Goal: Task Accomplishment & Management: Use online tool/utility

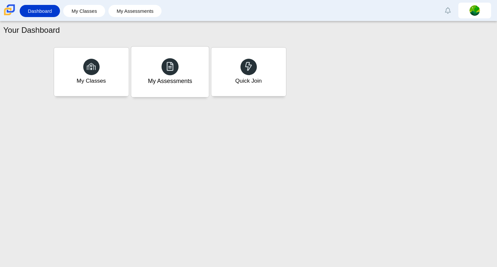
click at [158, 93] on div "My Assessments" at bounding box center [170, 71] width 78 height 50
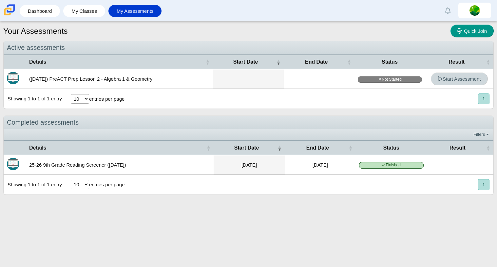
click at [467, 76] on span "Start Assessment" at bounding box center [458, 79] width 43 height 6
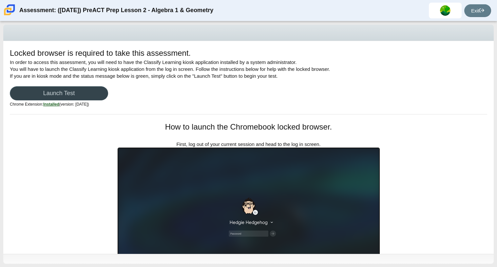
click at [87, 91] on link "Launch Test" at bounding box center [59, 93] width 98 height 14
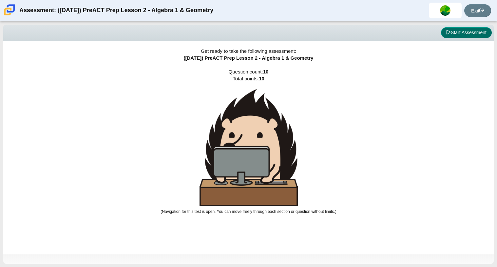
click at [473, 36] on button "Start Assessment" at bounding box center [466, 32] width 51 height 11
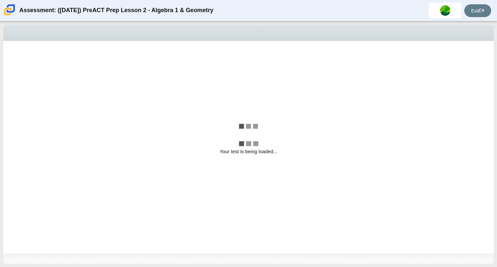
select select "bbf5d072-3e0b-44c4-9a12-6e7c9033f65b"
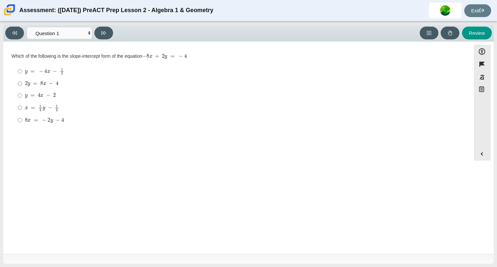
click at [91, 66] on label "y = − 4 x − 1 2 y = − 4 x − 1 2" at bounding box center [237, 71] width 449 height 13
click at [22, 66] on input "y = − 4 x − 1 2 y = − 4 x − 1 2" at bounding box center [20, 71] width 4 height 13
radio input "true"
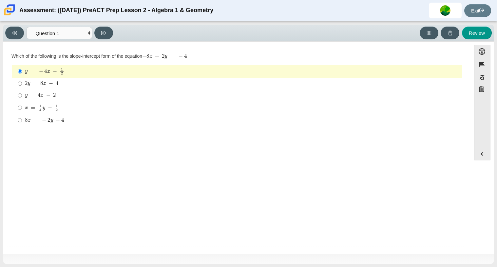
click at [24, 66] on label "y = − 4 x − 1 2 y = − 4 x − 1 2" at bounding box center [237, 71] width 449 height 13
click at [22, 66] on input "y = − 4 x − 1 2 y = − 4 x − 1 2" at bounding box center [20, 71] width 4 height 13
click at [24, 84] on label "2 y = 8 x − 4 2 y = 8 x − 4" at bounding box center [237, 84] width 449 height 12
click at [22, 84] on input "2 y = 8 x − 4 2 y = 8 x − 4" at bounding box center [20, 84] width 4 height 12
radio input "true"
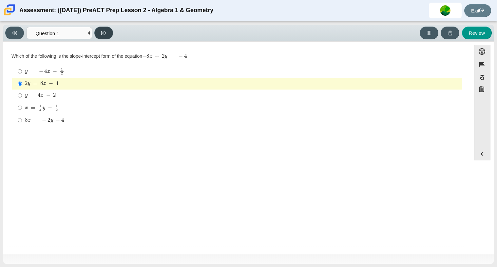
click at [107, 32] on button at bounding box center [103, 33] width 19 height 13
select select "ed62e223-81bd-4cbf-ab48-ab975844bd1f"
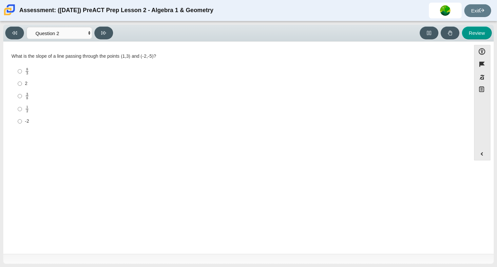
click at [22, 69] on label "8 3 8 thirds" at bounding box center [237, 71] width 449 height 13
click at [22, 69] on input "8 3 8 thirds" at bounding box center [20, 71] width 4 height 13
radio input "true"
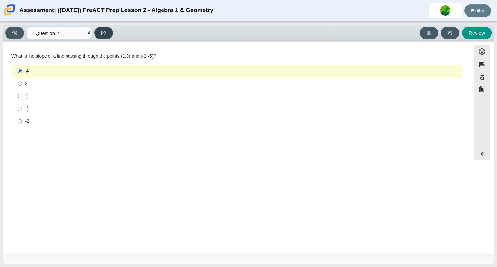
click at [103, 27] on button at bounding box center [103, 33] width 19 height 13
select select "97f4f5fa-a52e-4fed-af51-565bfcdf47cb"
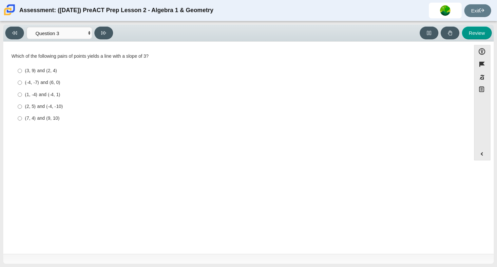
click at [40, 68] on div "(3, 9) and (2, 4)" at bounding box center [242, 70] width 434 height 7
click at [22, 68] on input "(3, 9) and (2, 4) (3, 9) and (2, 4)" at bounding box center [20, 71] width 4 height 12
radio input "true"
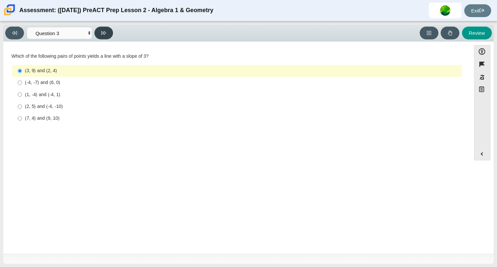
click at [109, 35] on button at bounding box center [103, 33] width 19 height 13
select select "89427bb7-e313-4f00-988f-8b8255897029"
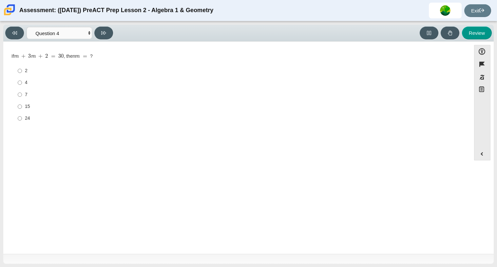
click at [75, 145] on div "Question If m + 3 m + 2 = 30 , then m = ? Responses 2 2 4 4 7 7 15 15 24 24" at bounding box center [237, 148] width 461 height 204
click at [23, 122] on label "24 24" at bounding box center [237, 118] width 449 height 12
click at [22, 122] on input "24 24" at bounding box center [20, 118] width 4 height 12
radio input "true"
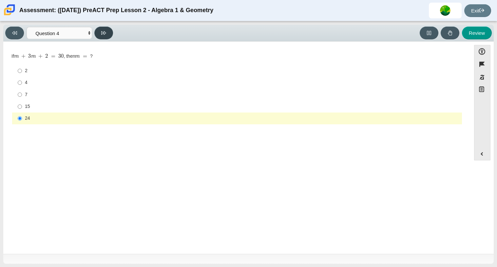
click at [109, 30] on button at bounding box center [103, 33] width 19 height 13
select select "489dcffd-4e6a-49cf-a9d6-ad1d4a911a4e"
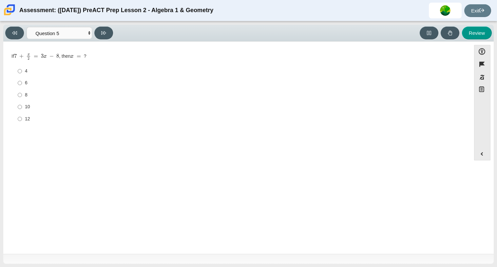
click at [23, 97] on label "8 8" at bounding box center [237, 95] width 449 height 12
click at [22, 97] on input "8 8" at bounding box center [20, 95] width 4 height 12
radio input "true"
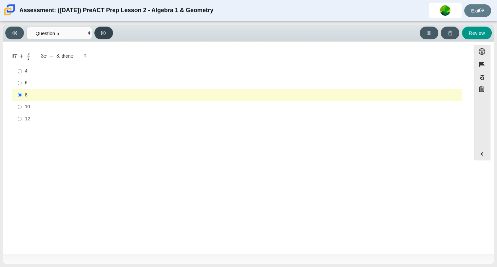
click at [102, 33] on icon at bounding box center [103, 33] width 5 height 4
select select "210571de-36a6-4d8e-a361-ceff8ef801dc"
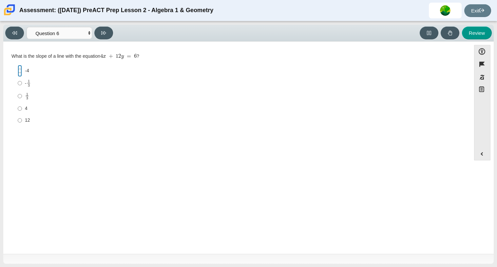
click at [20, 70] on input "-4 -4" at bounding box center [20, 71] width 4 height 12
radio input "true"
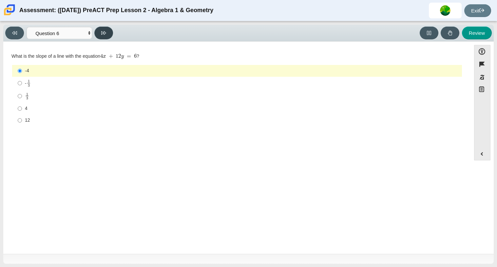
click at [103, 33] on icon at bounding box center [103, 32] width 5 height 5
select select "ec95ace6-bebc-42b8-9428-40567494d4da"
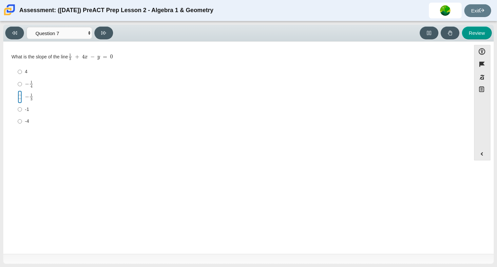
click at [19, 96] on input "− 1 3 negative 1 third" at bounding box center [20, 96] width 4 height 13
radio input "true"
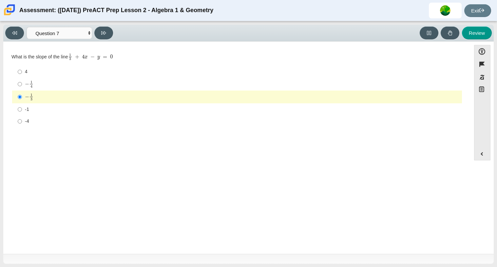
click at [7, 87] on div "Question What is the slope of the line 1 3 + 4 x − y = 0 Responses 4 4 − 1 4 ne…" at bounding box center [237, 91] width 461 height 80
click at [17, 81] on label "− 1 4 negative 1 fourth" at bounding box center [237, 84] width 449 height 13
click at [18, 81] on input "− 1 4 negative 1 fourth" at bounding box center [20, 84] width 4 height 13
radio input "true"
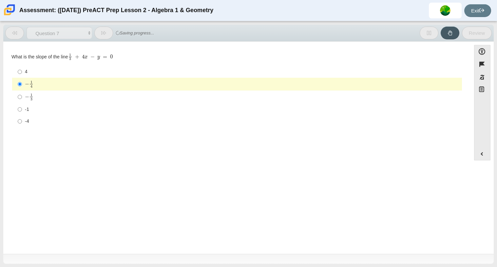
click at [156, 124] on label "-4 -4" at bounding box center [237, 121] width 449 height 12
click at [22, 124] on input "-4 -4" at bounding box center [20, 121] width 4 height 12
radio input "true"
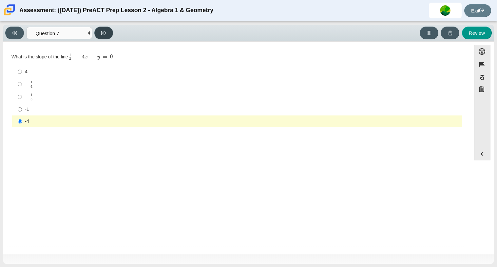
click at [110, 29] on button at bounding box center [103, 33] width 19 height 13
select select "ce81fe10-bf29-4b5e-8bd7-4f47f2fed4d8"
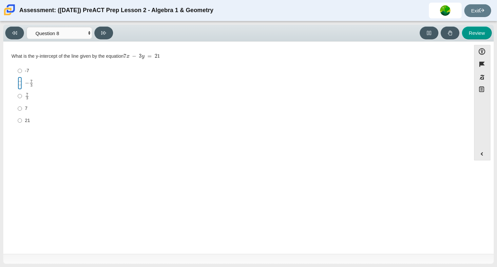
click at [20, 83] on input "− 7 3 negative 7 thirds" at bounding box center [20, 83] width 4 height 13
radio input "true"
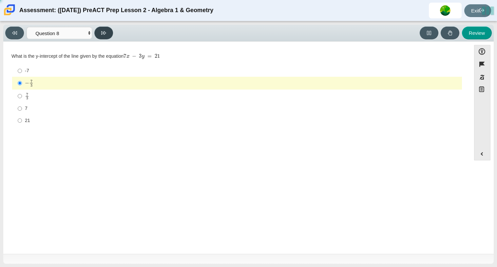
click at [101, 32] on button at bounding box center [103, 33] width 19 height 13
select select "14773eaf-2ca1-47ae-afe7-a624a56f34b3"
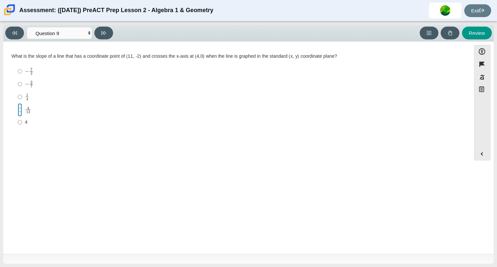
click at [22, 109] on input "4 13 4 over 13" at bounding box center [20, 109] width 4 height 13
radio input "true"
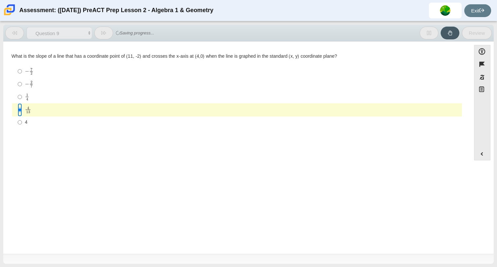
click at [22, 109] on input "4 13 4 over 13" at bounding box center [20, 109] width 4 height 13
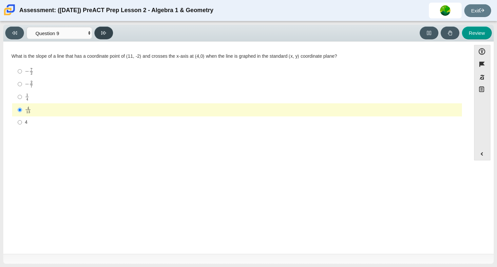
click at [109, 38] on button at bounding box center [103, 33] width 19 height 13
select select "96b71634-eacb-4f7e-8aef-411727d9bcba"
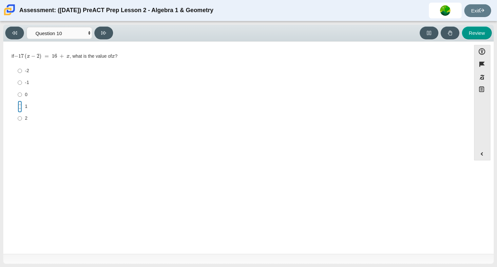
click at [19, 110] on input "1 1" at bounding box center [20, 107] width 4 height 12
radio input "true"
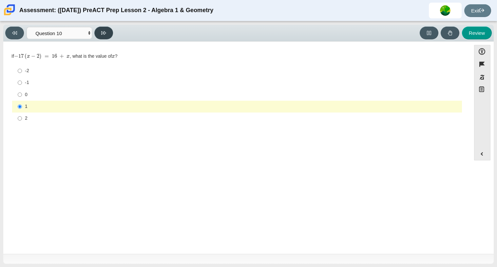
click at [107, 35] on button at bounding box center [103, 33] width 19 height 13
select select "review"
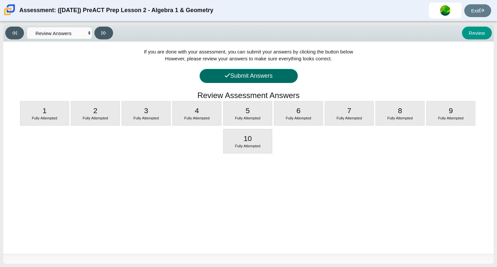
click at [273, 79] on button "Submit Answers" at bounding box center [248, 76] width 98 height 14
